Goal: Navigation & Orientation: Find specific page/section

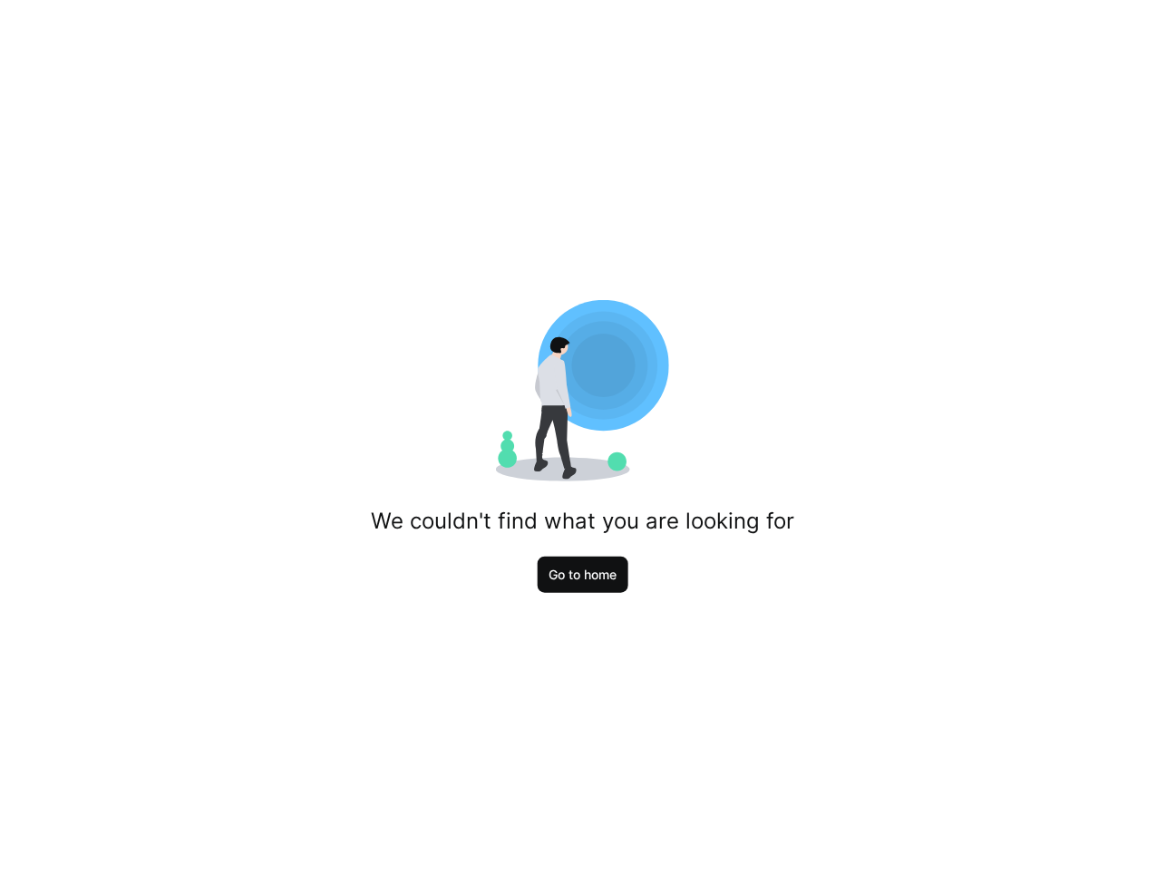
click at [615, 588] on span "Go to home" at bounding box center [584, 575] width 92 height 36
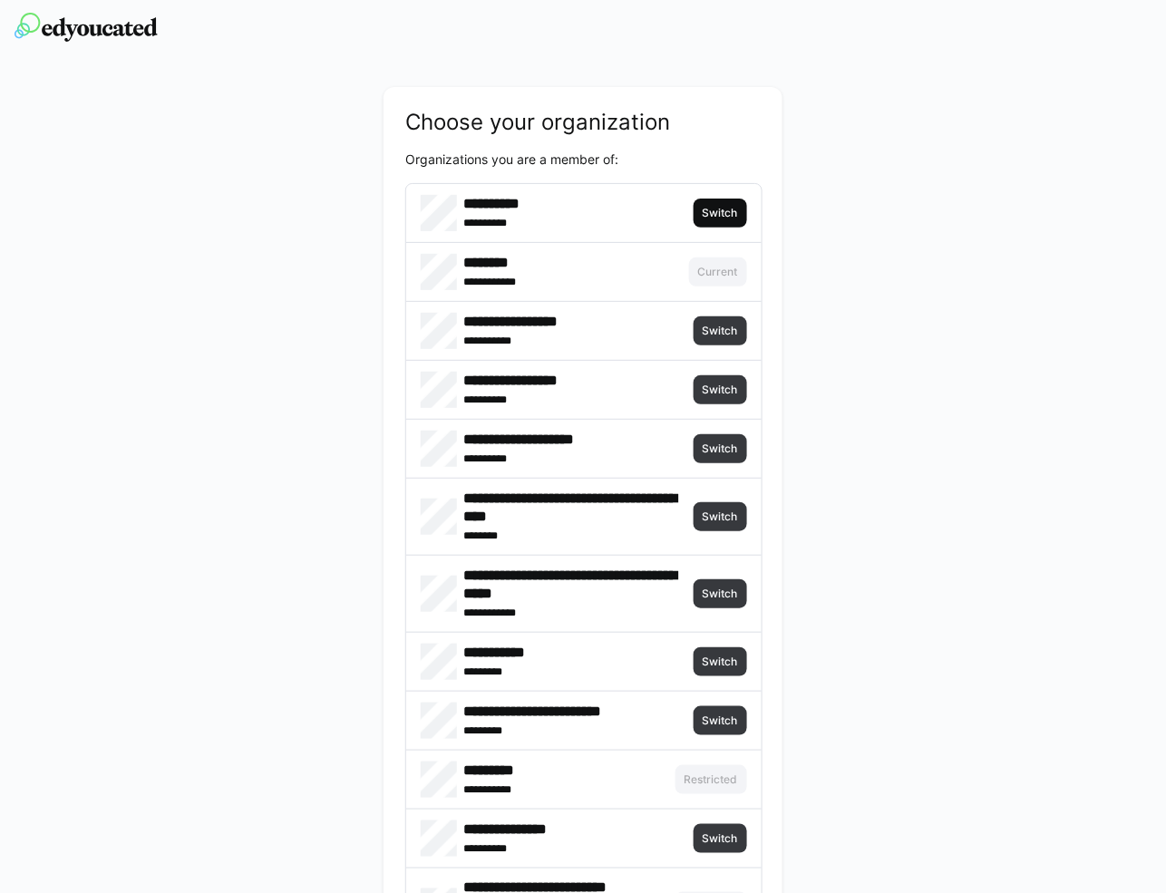
click at [722, 216] on span "Switch" at bounding box center [720, 213] width 39 height 15
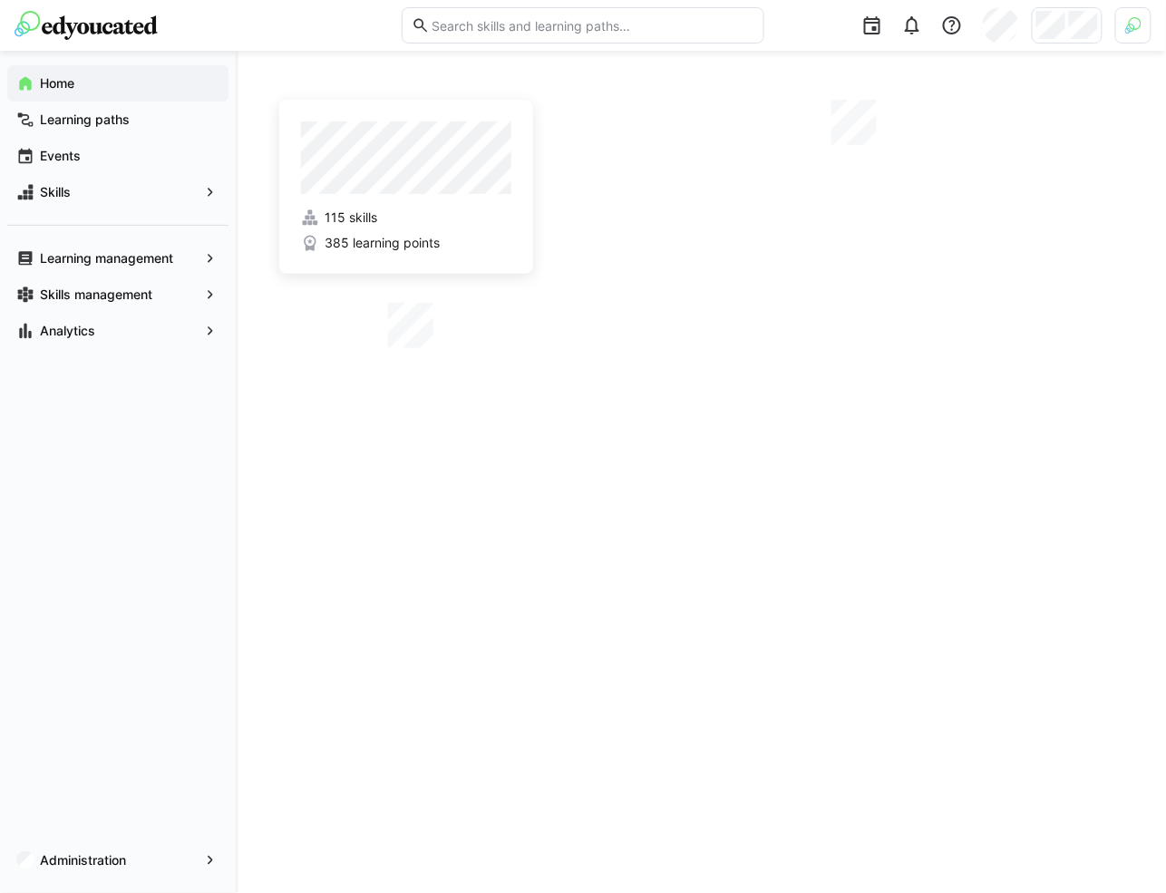
click at [1131, 22] on img at bounding box center [1133, 25] width 16 height 16
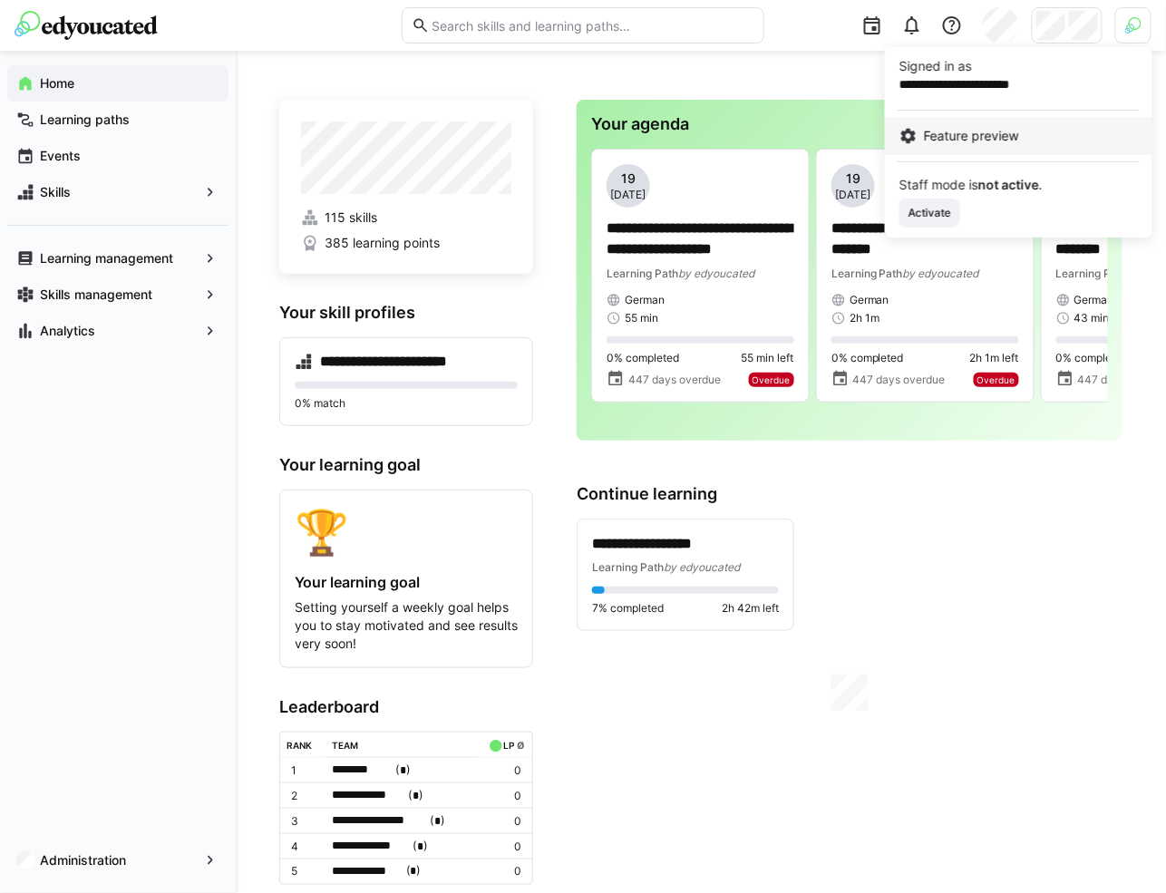
click at [963, 139] on span "Feature preview" at bounding box center [971, 136] width 95 height 18
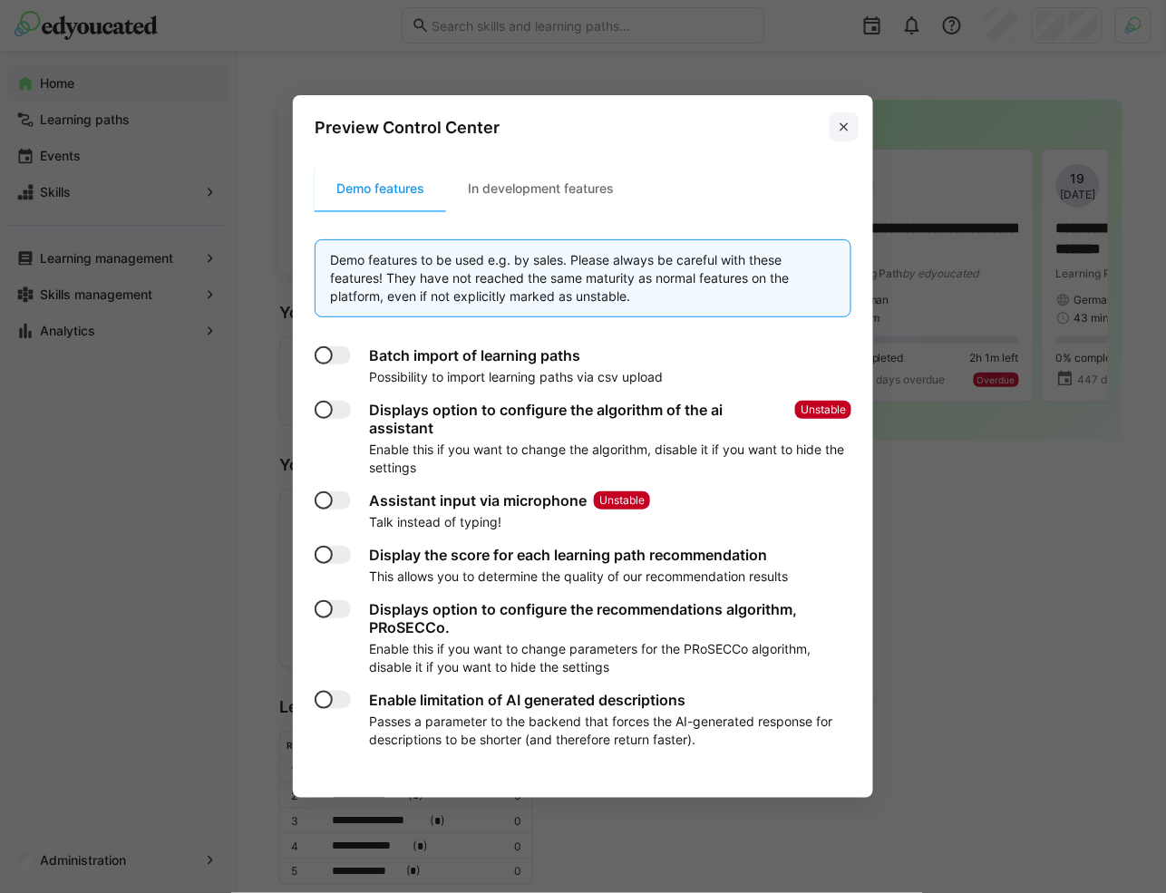
click at [849, 130] on eds-icon at bounding box center [844, 127] width 15 height 15
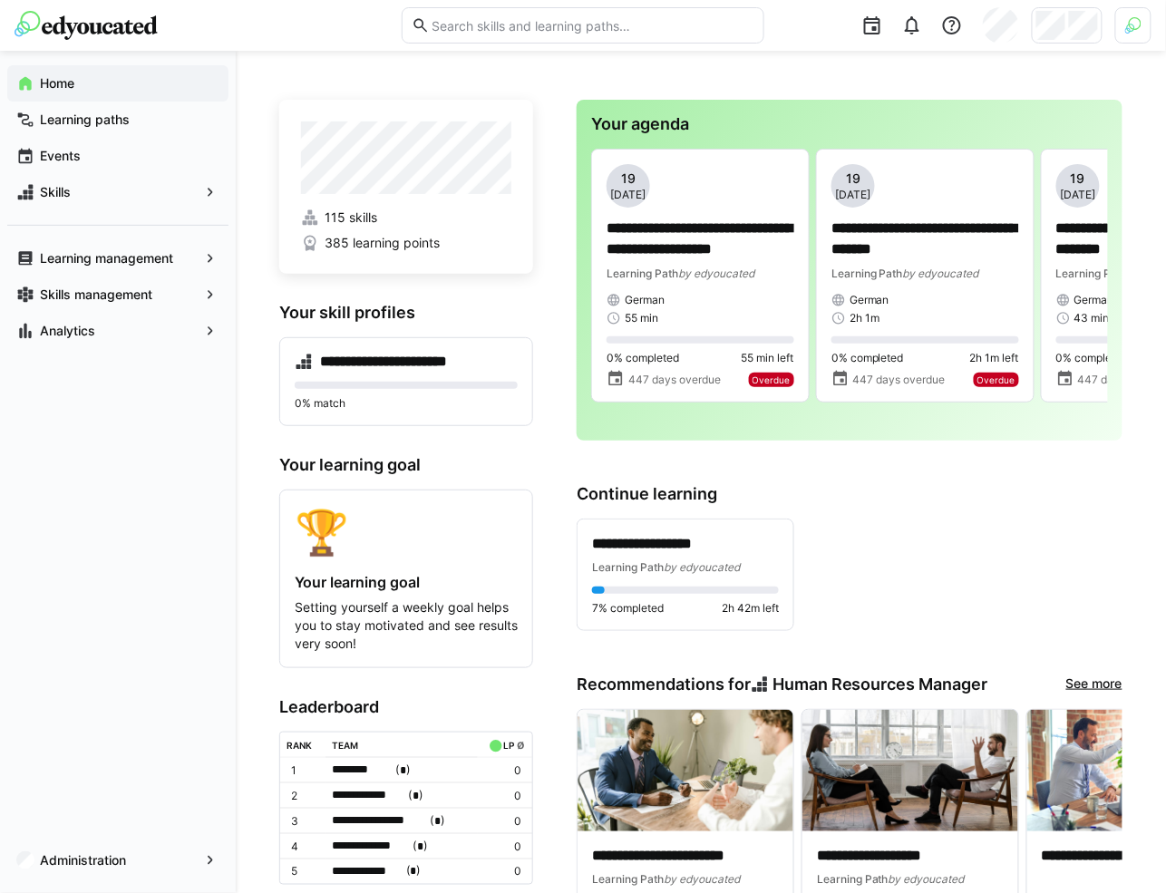
click at [1121, 34] on div at bounding box center [1133, 25] width 36 height 36
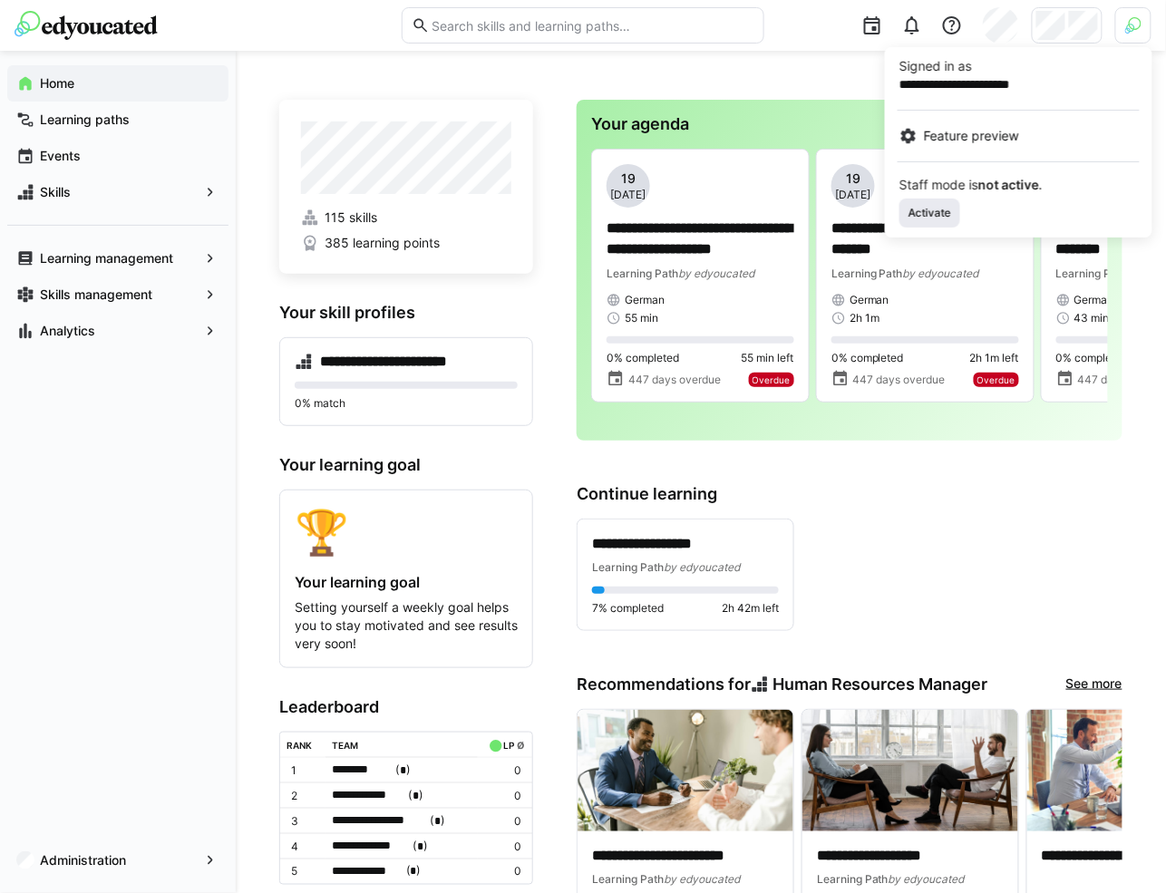
click at [925, 211] on span "Activate" at bounding box center [930, 213] width 46 height 15
click at [813, 72] on div at bounding box center [583, 446] width 1166 height 893
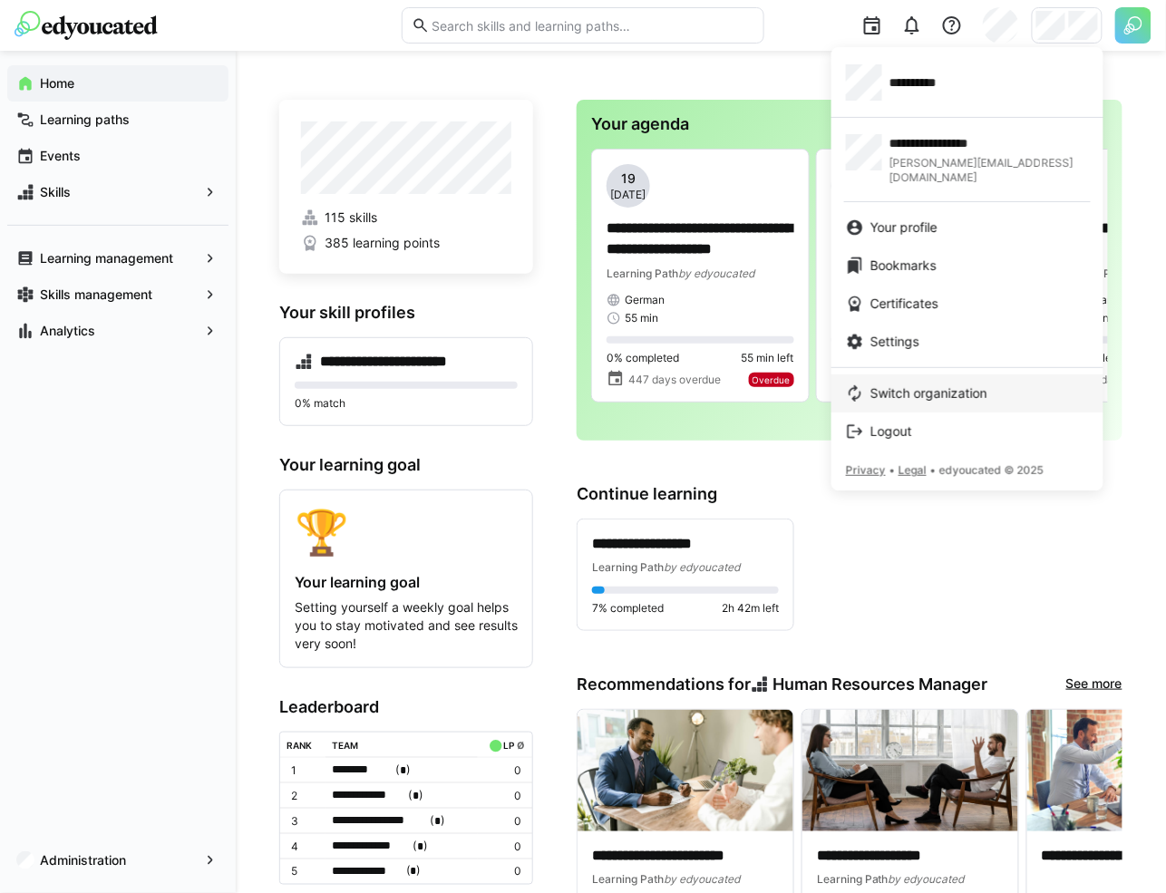
click at [927, 384] on span "Switch organization" at bounding box center [928, 393] width 117 height 18
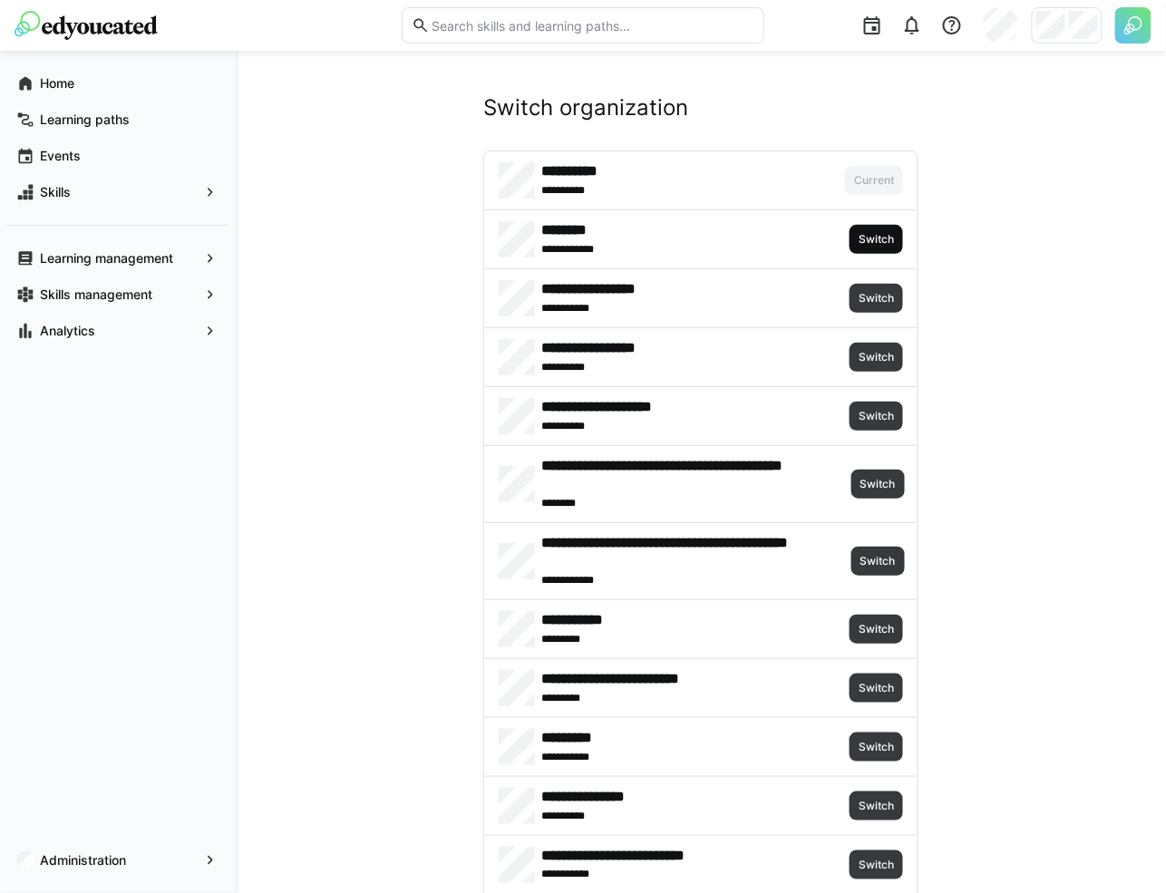
click at [868, 237] on span "Switch" at bounding box center [876, 239] width 39 height 15
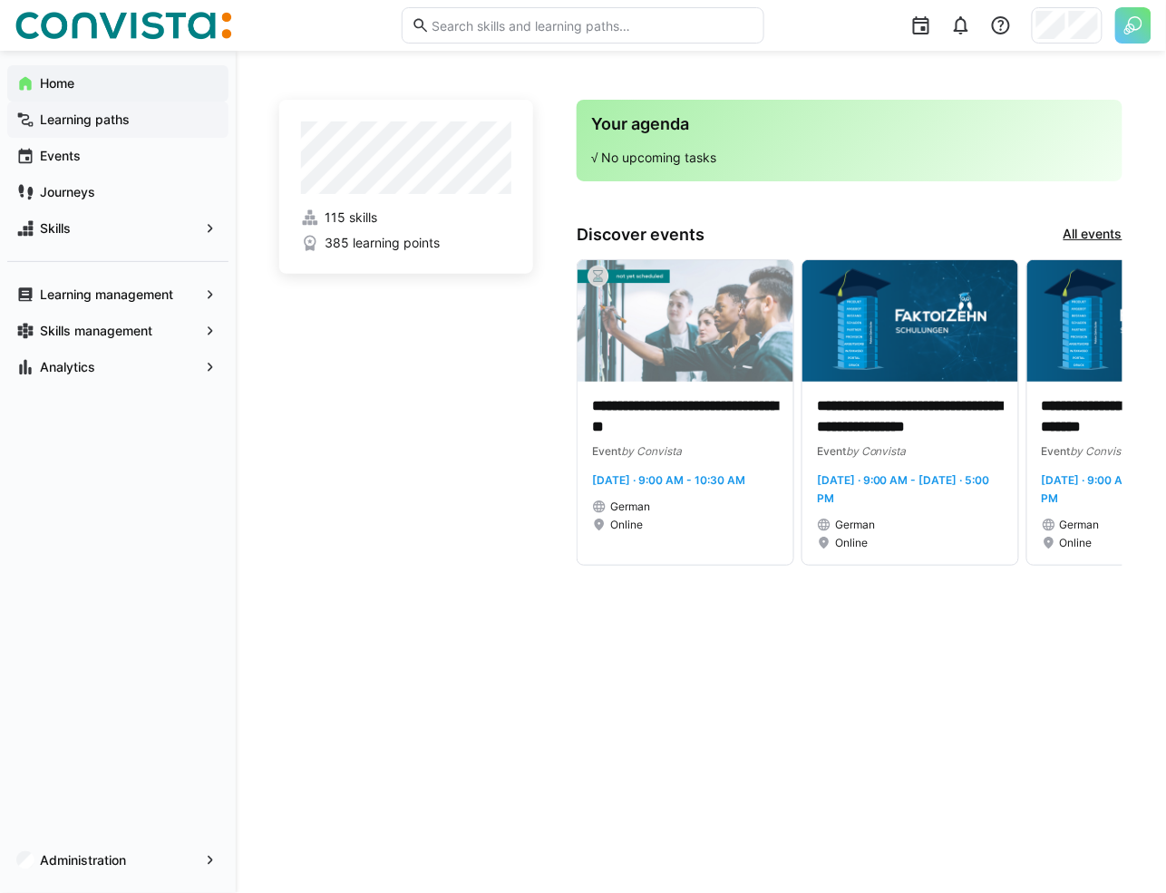
click at [151, 119] on span "Learning paths" at bounding box center [128, 120] width 182 height 18
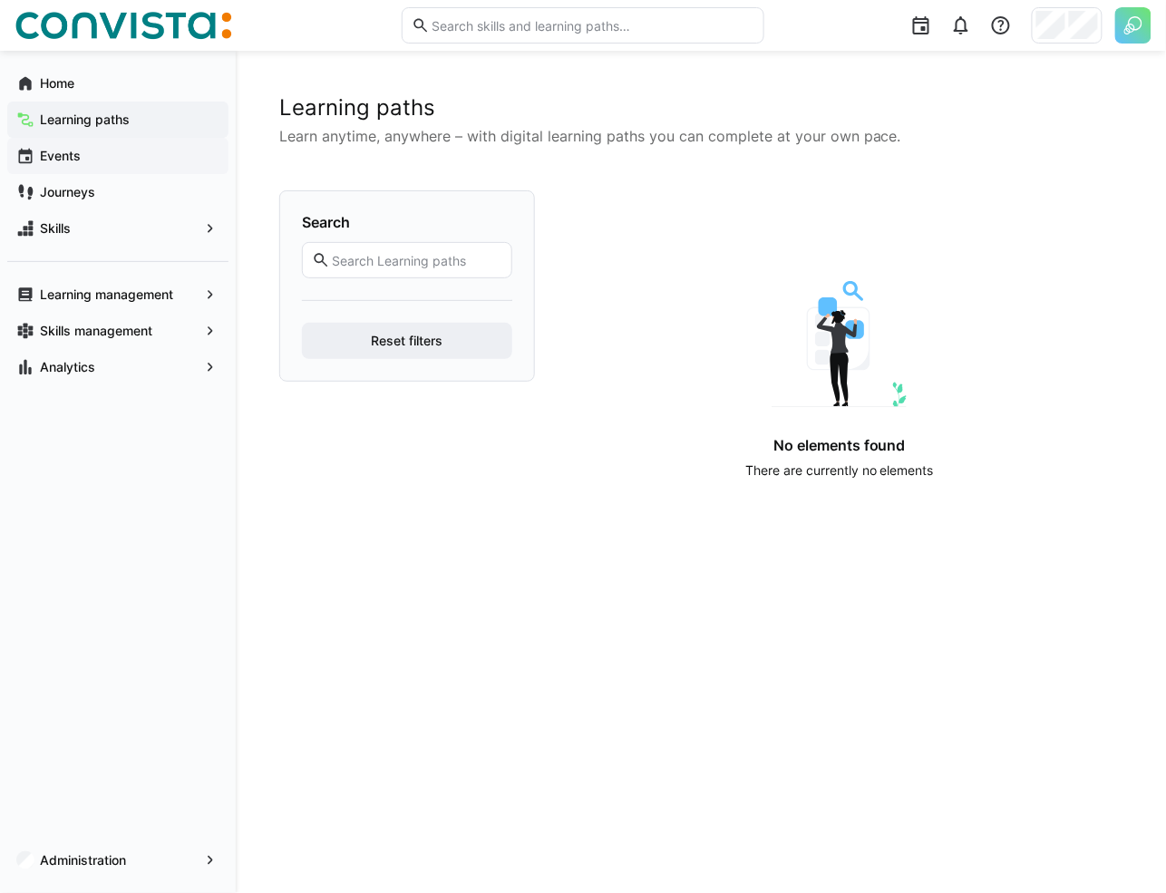
click at [133, 163] on span "Events" at bounding box center [128, 156] width 182 height 18
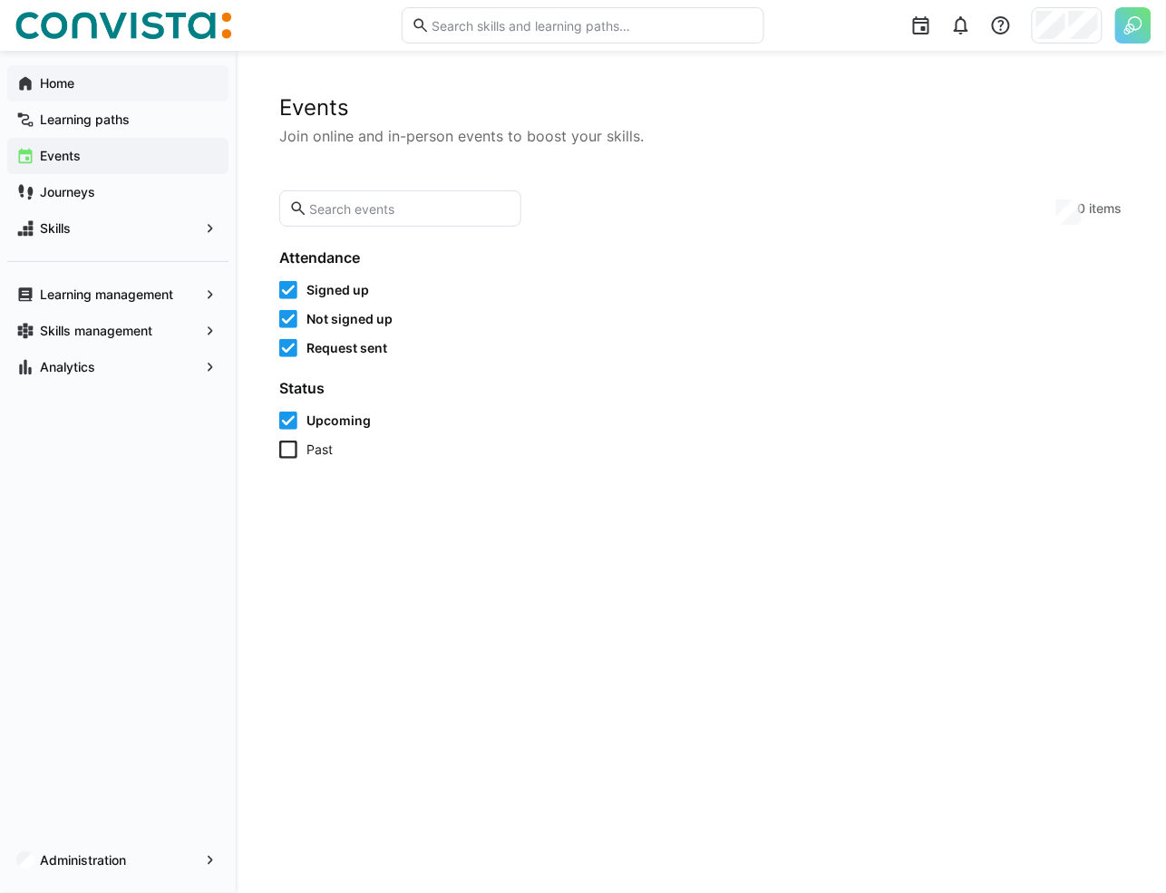
click at [146, 84] on span "Home" at bounding box center [128, 83] width 182 height 18
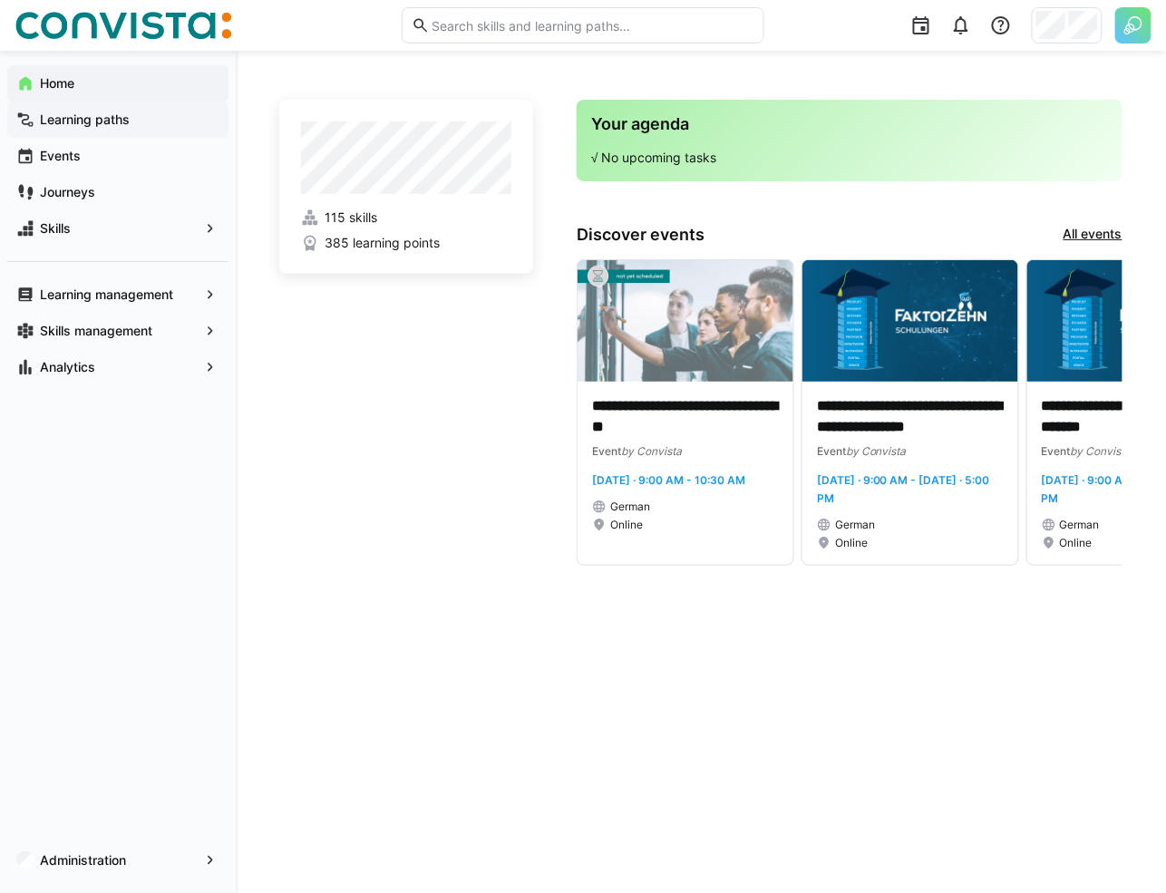
click at [0, 0] on app-navigation-label "Learning paths" at bounding box center [0, 0] width 0 height 0
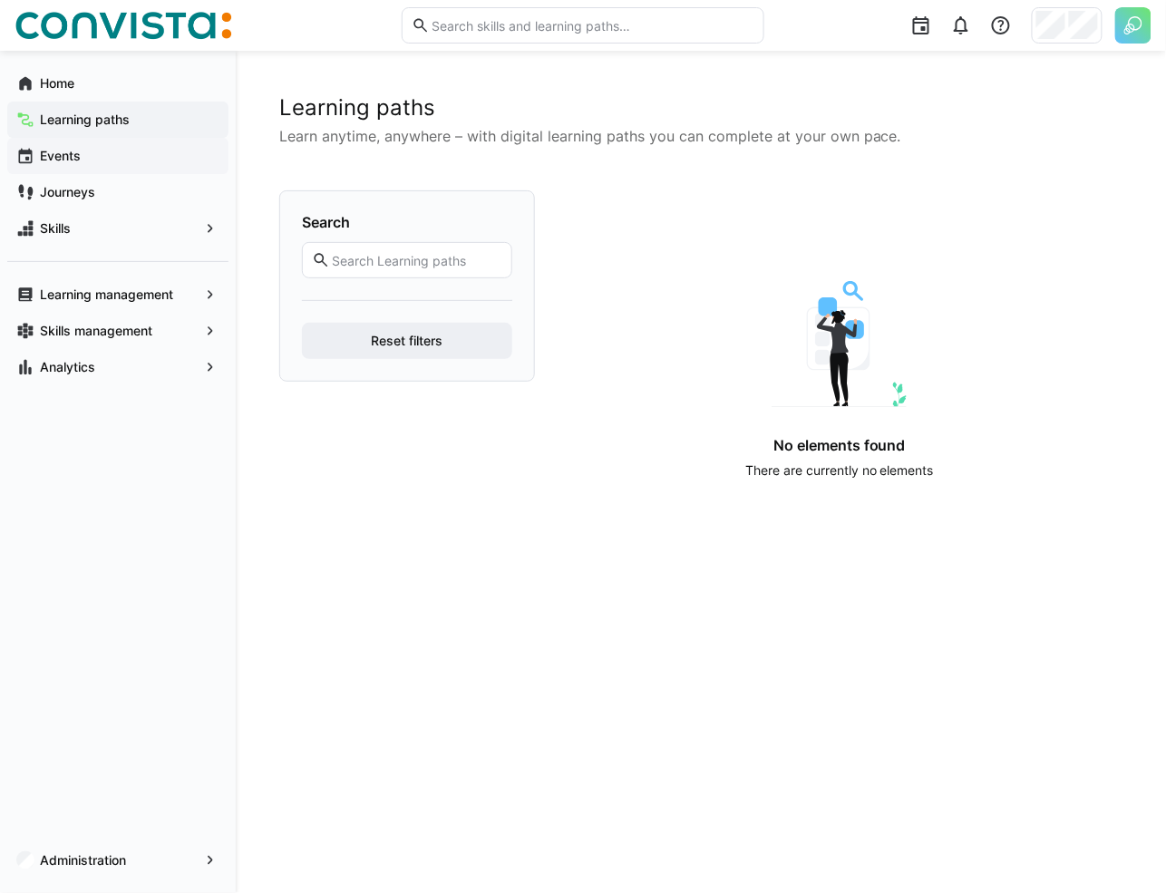
click at [116, 164] on span "Events" at bounding box center [128, 156] width 182 height 18
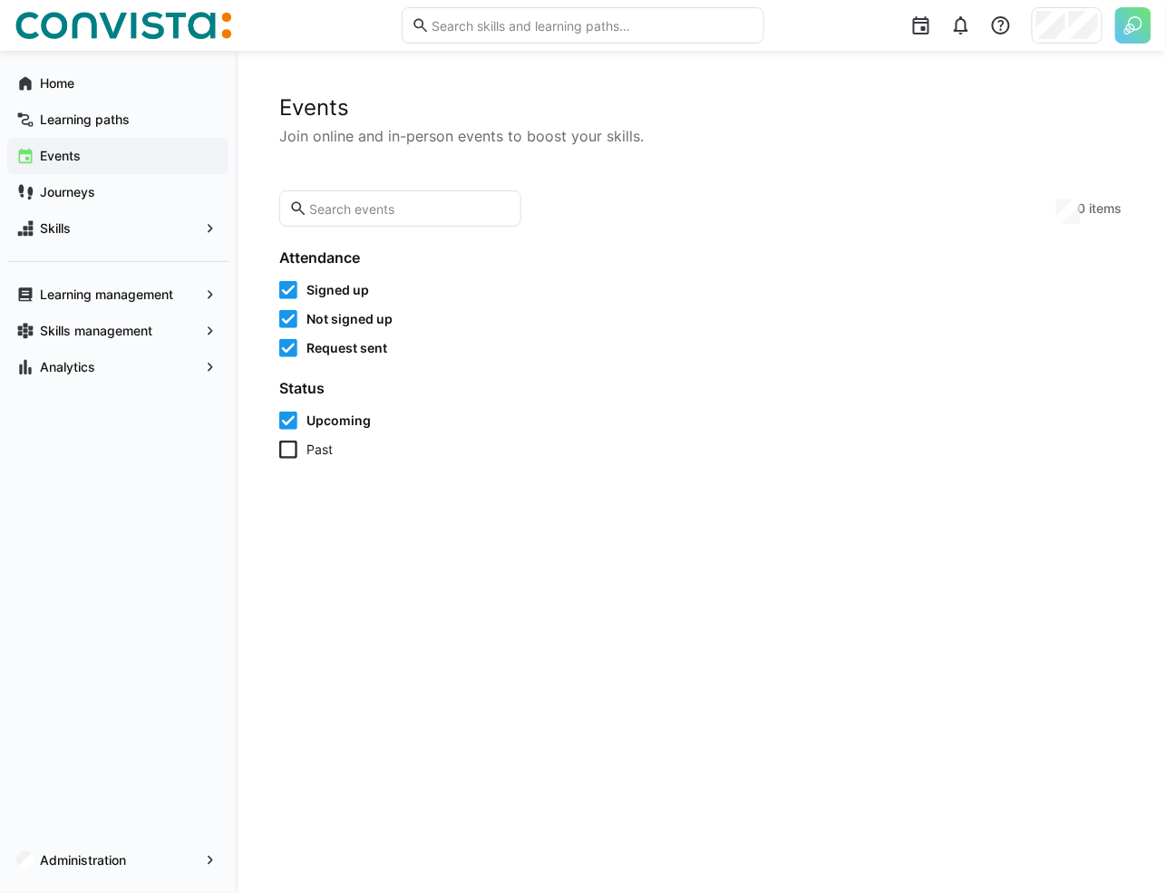
click at [321, 416] on span "Upcoming" at bounding box center [338, 421] width 64 height 18
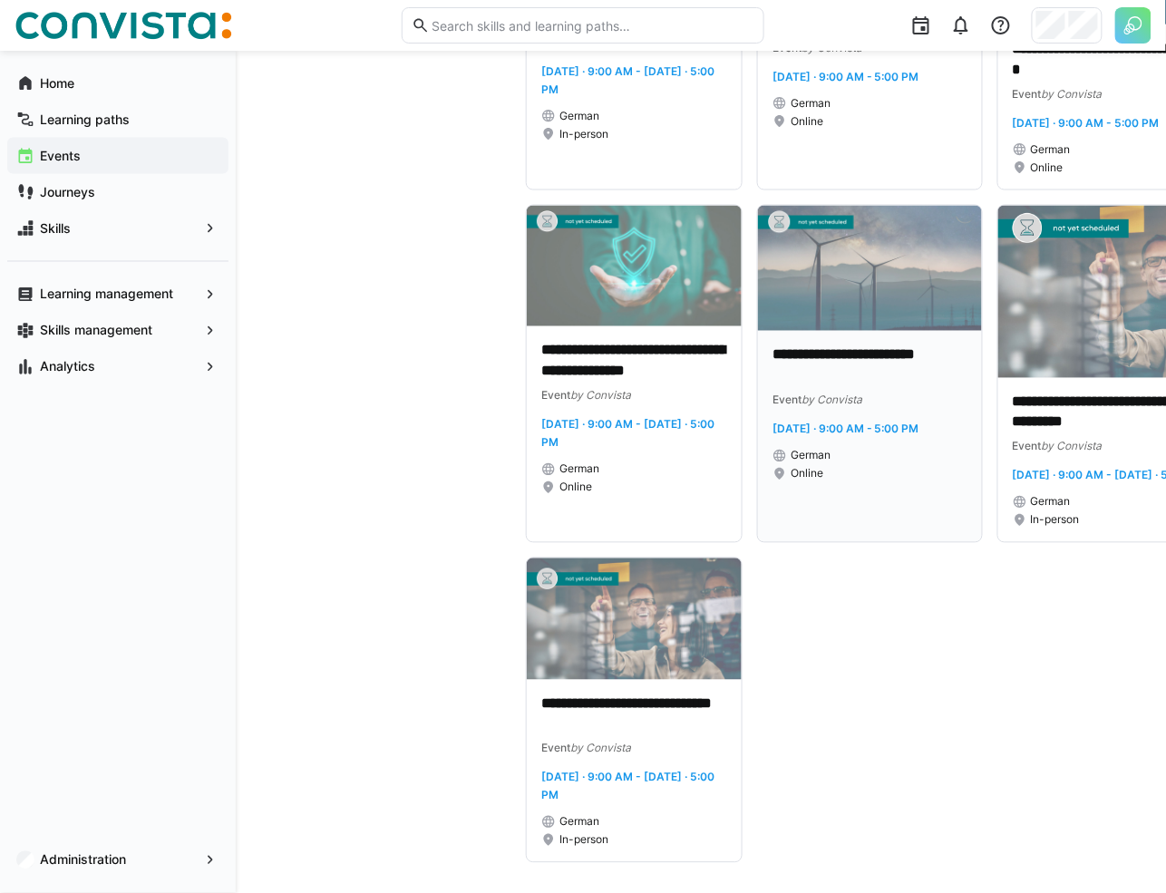
scroll to position [11111, 0]
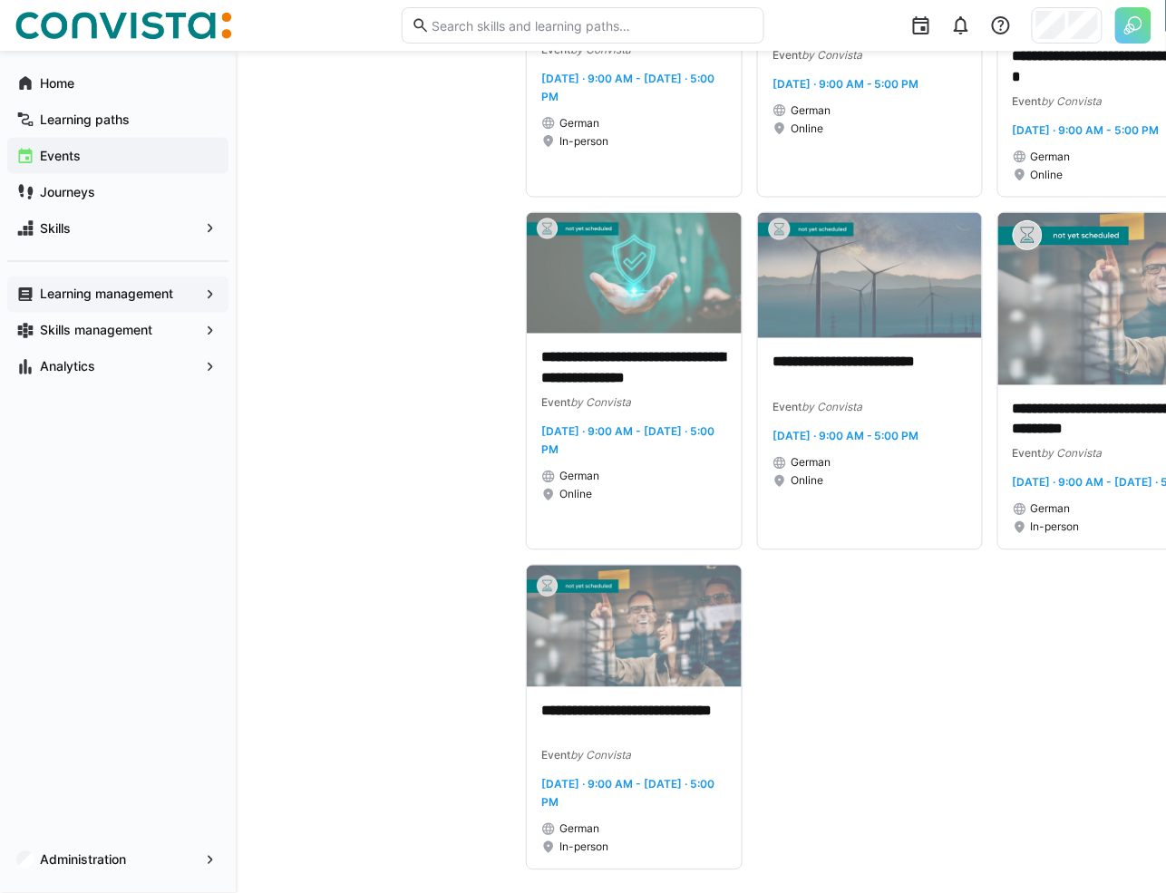
click at [0, 0] on app-navigation-label "Learning management" at bounding box center [0, 0] width 0 height 0
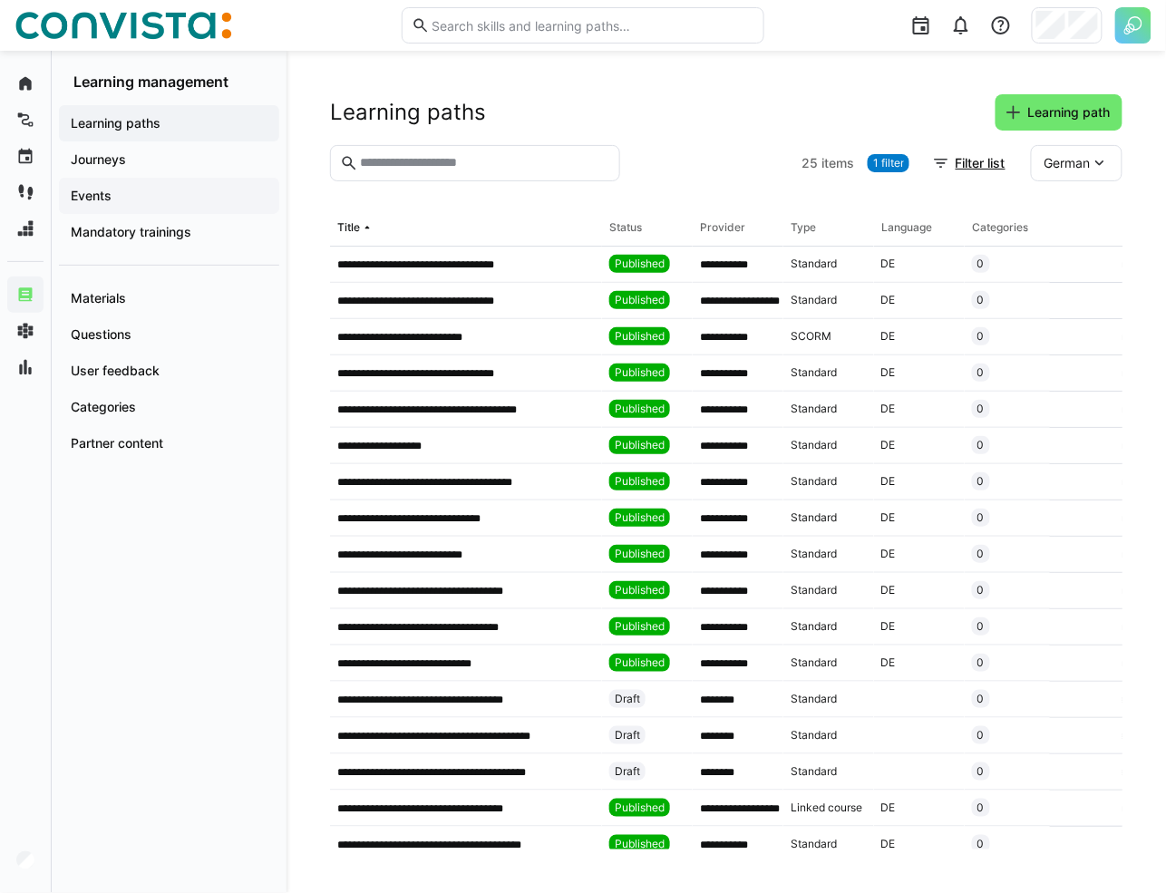
click at [116, 182] on div "Events" at bounding box center [169, 196] width 220 height 36
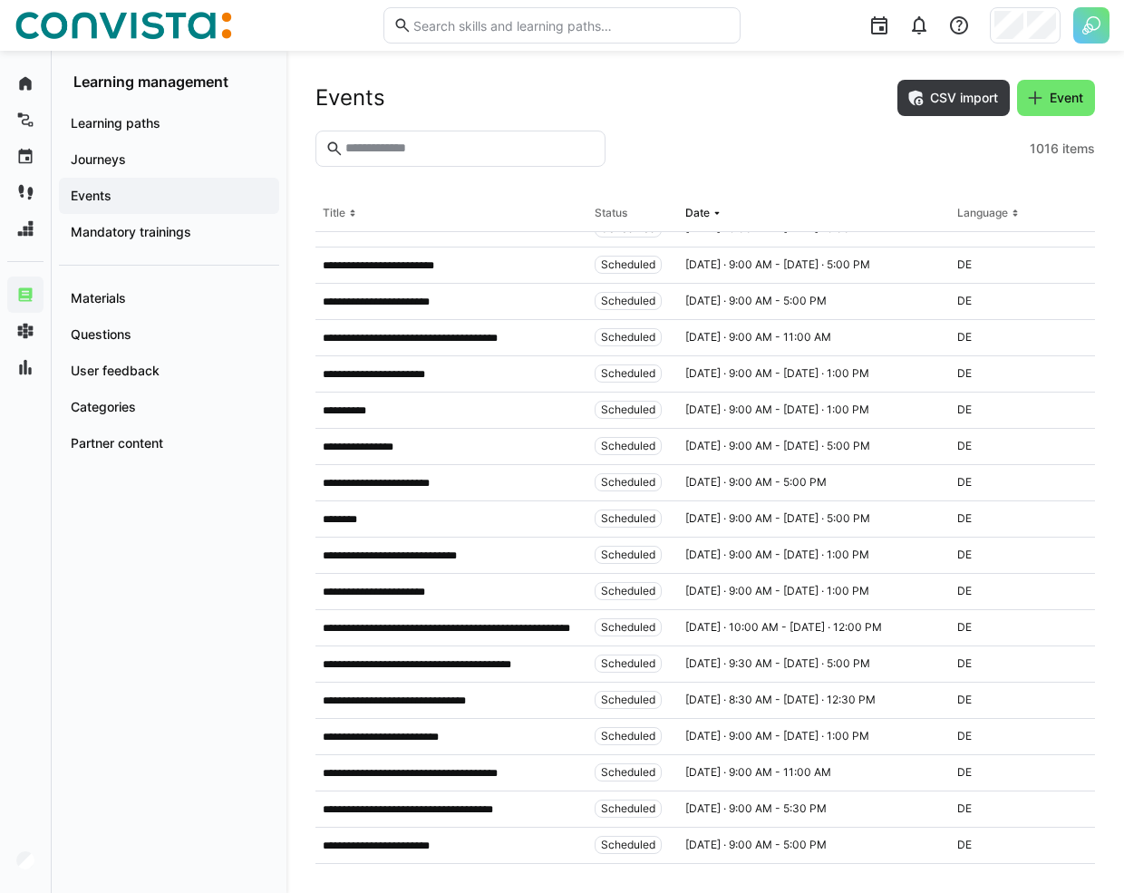
scroll to position [5027, 0]
